Goal: Task Accomplishment & Management: Manage account settings

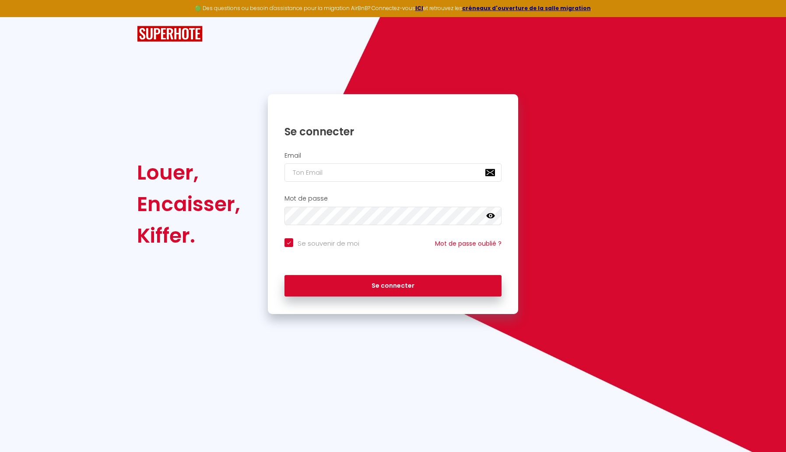
click at [566, 16] on div "🟢 Des questions ou besoin d'assistance pour la migration AirBnB? Connectez-vous…" at bounding box center [393, 8] width 786 height 17
type input "[PERSON_NAME][EMAIL_ADDRESS][DOMAIN_NAME]"
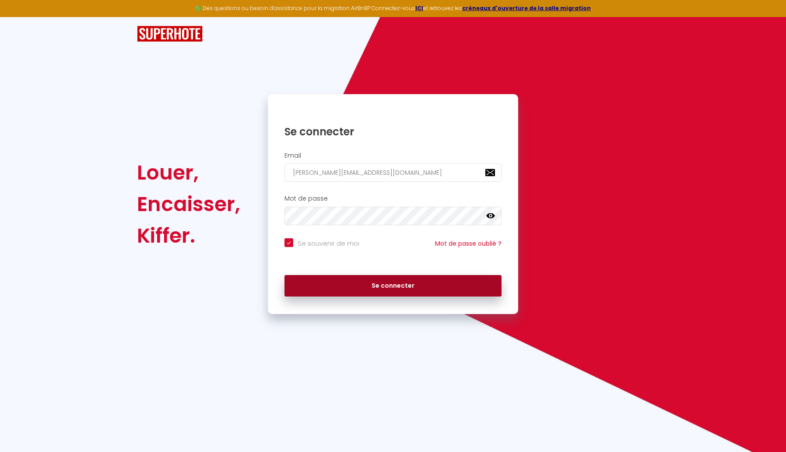
click at [378, 286] on button "Se connecter" at bounding box center [392, 286] width 217 height 22
checkbox input "true"
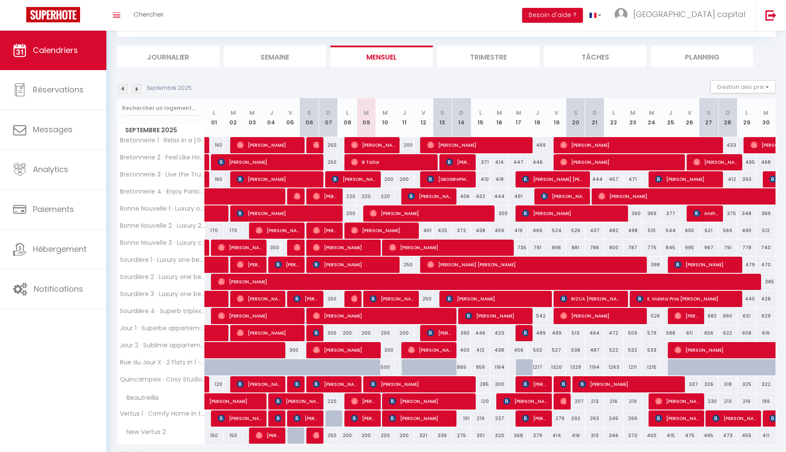
scroll to position [46, 0]
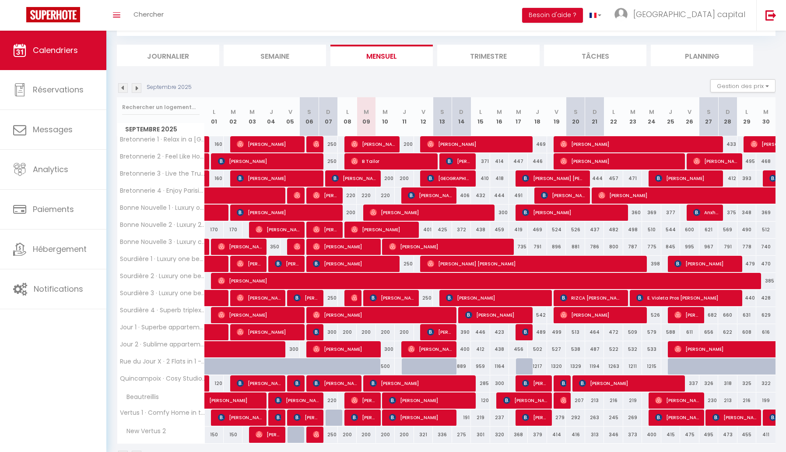
drag, startPoint x: 382, startPoint y: 195, endPoint x: 387, endPoint y: 184, distance: 11.8
click at [390, 195] on div "220" at bounding box center [385, 195] width 19 height 16
type input "220"
type input "Mer 10 Septembre 2025"
type input "Jeu 11 Septembre 2025"
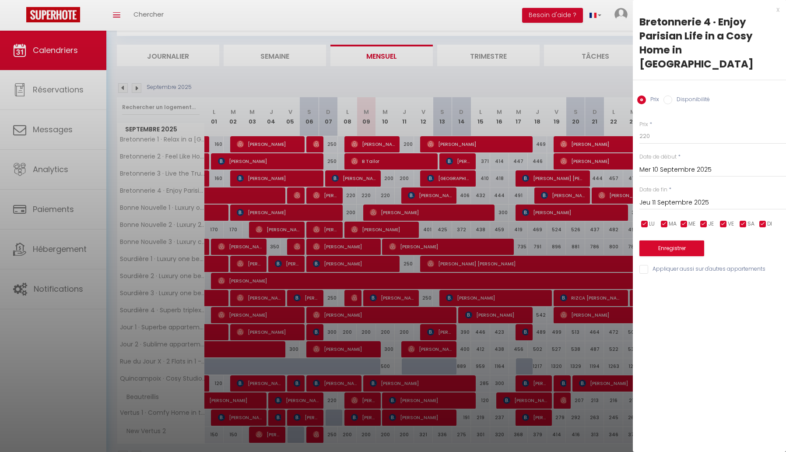
click at [389, 176] on div at bounding box center [393, 226] width 786 height 452
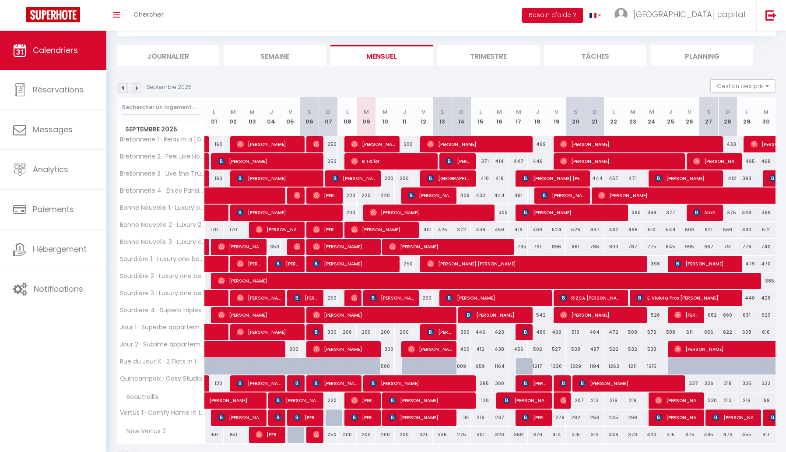
click at [388, 176] on body "🟢 Des questions ou besoin d'assistance pour la migration AirBnB? Connectez-vous…" at bounding box center [393, 231] width 786 height 495
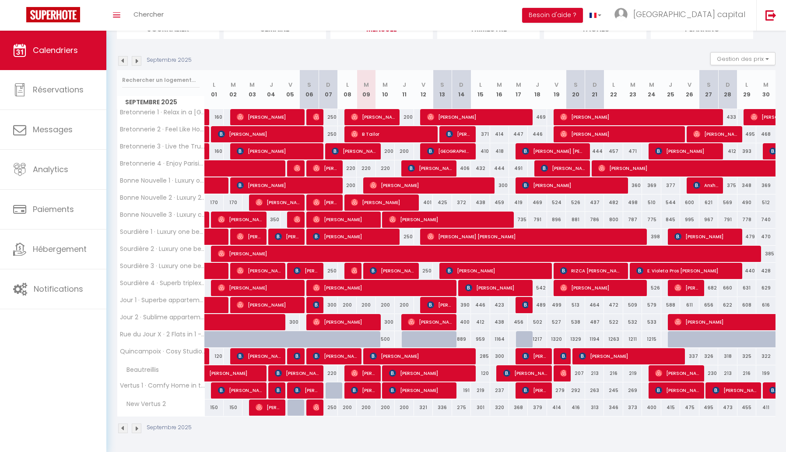
scroll to position [74, 0]
